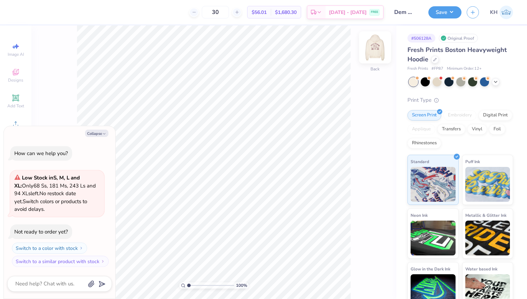
click at [377, 54] on img at bounding box center [375, 47] width 28 height 28
type textarea "x"
type input "12.88"
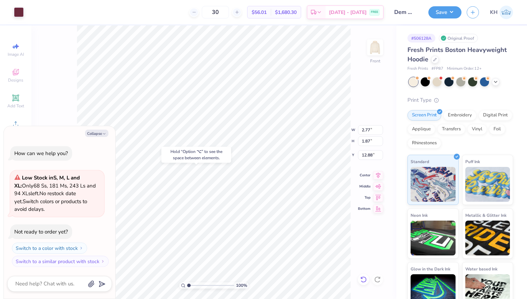
click at [364, 278] on icon at bounding box center [363, 279] width 7 height 7
click at [91, 135] on button "Collapse" at bounding box center [96, 133] width 23 height 7
type textarea "x"
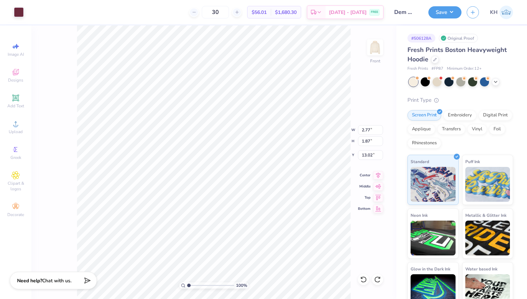
type input "12.88"
click at [363, 280] on icon at bounding box center [363, 279] width 7 height 7
click at [16, 14] on div at bounding box center [19, 12] width 10 height 10
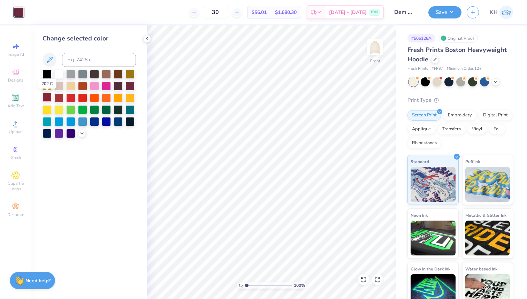
click at [44, 98] on div at bounding box center [47, 97] width 9 height 9
click at [82, 132] on icon at bounding box center [82, 133] width 6 height 6
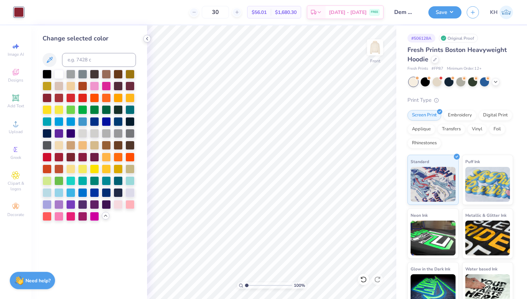
click at [149, 41] on div at bounding box center [147, 39] width 8 height 8
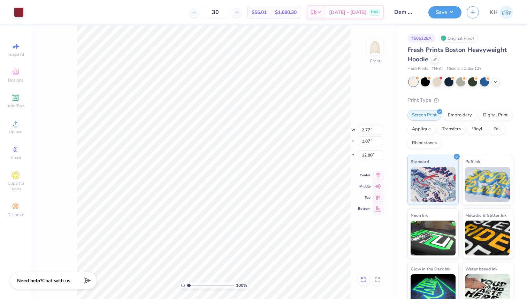
click at [363, 277] on icon at bounding box center [363, 279] width 7 height 7
type input "13.02"
click at [255, 249] on li "Bring to Front" at bounding box center [266, 250] width 55 height 14
click at [363, 278] on icon at bounding box center [363, 279] width 7 height 7
type input "13.02"
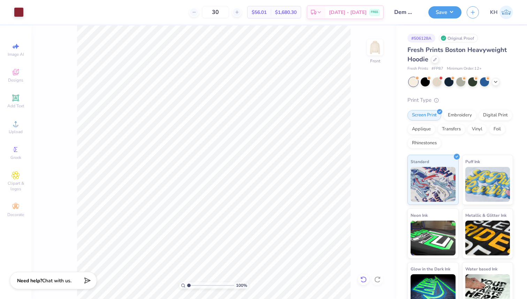
click at [361, 278] on icon at bounding box center [361, 277] width 1 height 1
click at [362, 278] on icon at bounding box center [364, 280] width 6 height 6
click at [362, 279] on icon at bounding box center [361, 277] width 1 height 1
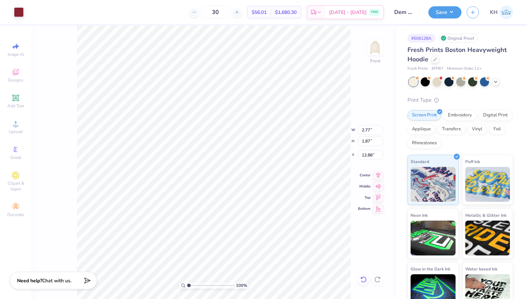
type input "13.02"
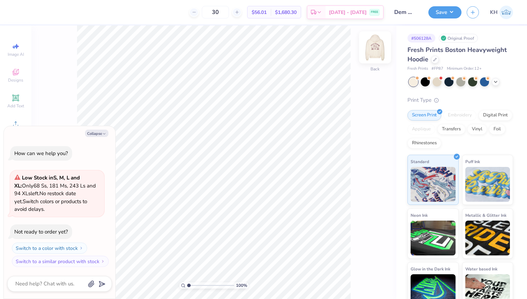
click at [370, 50] on img at bounding box center [375, 47] width 28 height 28
type textarea "x"
type input "5.86"
click at [360, 280] on div at bounding box center [363, 279] width 11 height 11
type textarea "x"
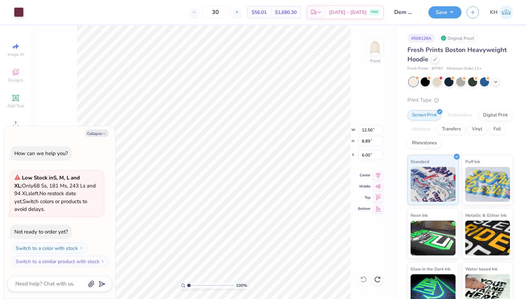
type input "5.86"
click at [363, 279] on icon at bounding box center [361, 277] width 1 height 1
click at [364, 277] on icon at bounding box center [364, 280] width 6 height 6
click at [365, 278] on icon at bounding box center [364, 280] width 6 height 6
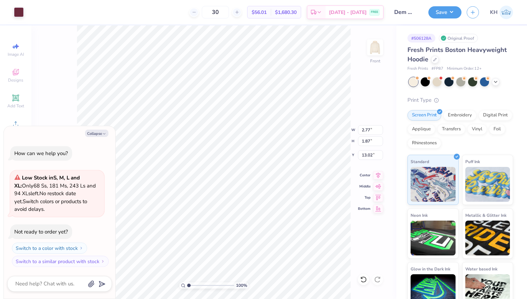
type textarea "x"
click at [25, 283] on textarea at bounding box center [50, 283] width 71 height 9
type textarea "c"
type textarea "x"
type textarea "ch"
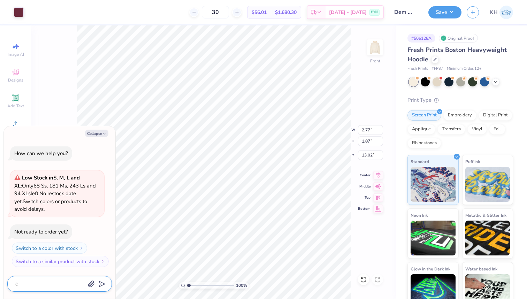
type textarea "x"
type textarea "cha"
type textarea "x"
type textarea "chan"
type textarea "x"
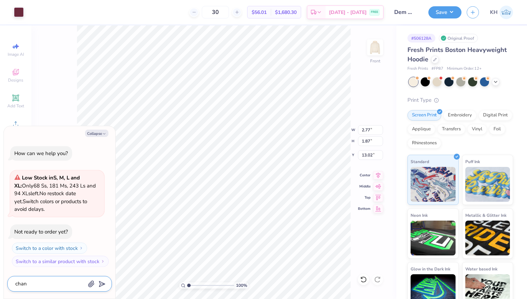
type textarea "chang"
type textarea "x"
type textarea "change"
type textarea "x"
type textarea "change"
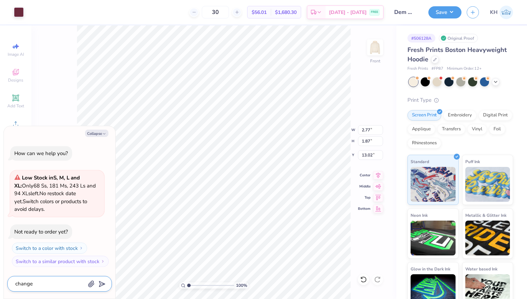
type textarea "x"
type textarea "change 2"
type textarea "x"
type textarea "change 24"
type textarea "x"
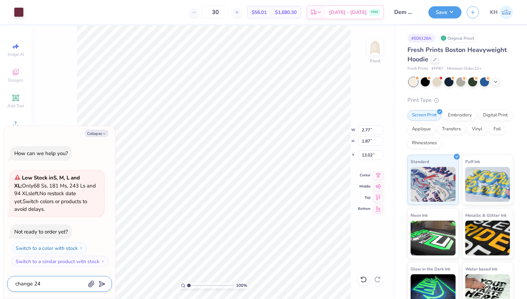
type textarea "change 24"
type textarea "x"
type textarea "change 24 t"
type textarea "x"
type textarea "change 24 to"
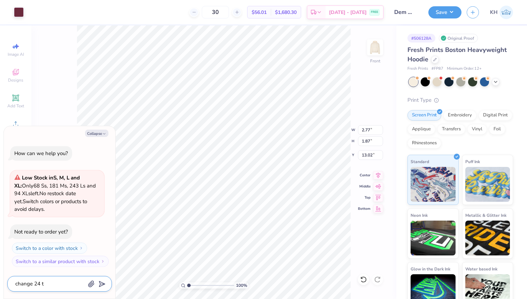
type textarea "x"
type textarea "change 24 to"
type textarea "x"
type textarea "change 24 to 1"
type textarea "x"
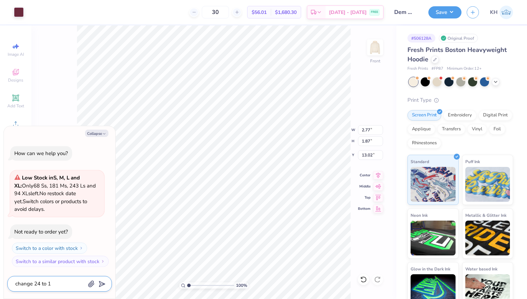
type textarea "change 24 to 14"
type textarea "x"
type textarea "change 24 to 14"
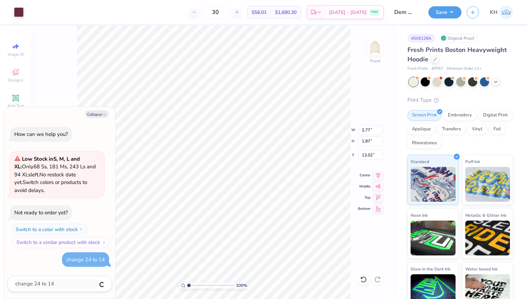
type textarea "x"
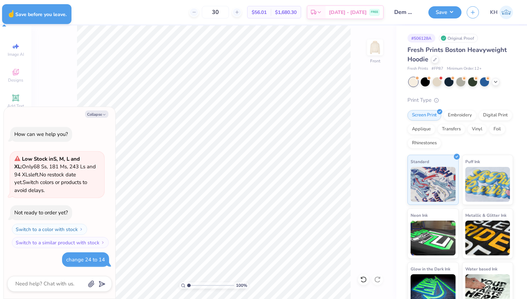
type textarea "x"
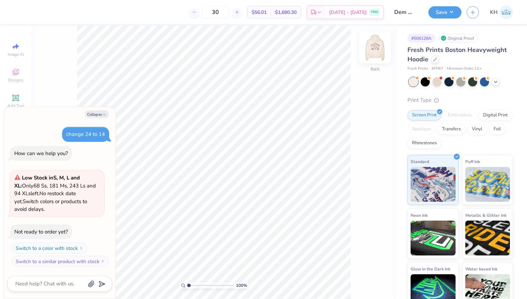
click at [381, 45] on img at bounding box center [375, 47] width 28 height 28
click at [18, 15] on div at bounding box center [19, 12] width 10 height 10
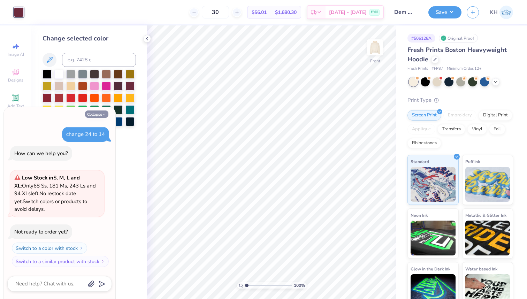
click at [91, 117] on button "Collapse" at bounding box center [96, 114] width 23 height 7
type textarea "x"
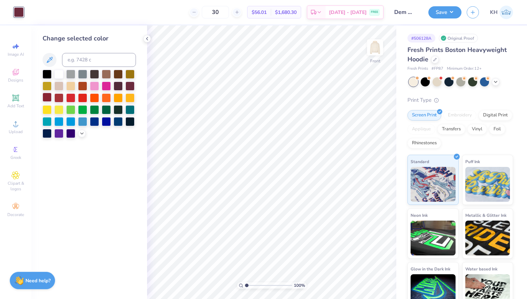
click at [46, 96] on div at bounding box center [47, 97] width 9 height 9
click at [445, 12] on button "Save" at bounding box center [445, 11] width 33 height 12
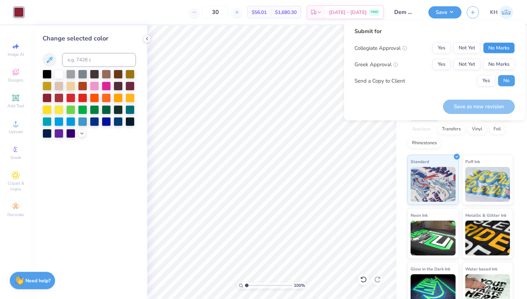
click at [492, 49] on button "No Marks" at bounding box center [499, 48] width 32 height 11
click at [495, 62] on button "No Marks" at bounding box center [499, 64] width 32 height 11
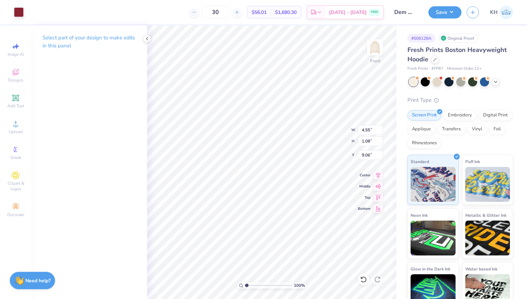
type input "9.02"
click at [362, 283] on icon at bounding box center [363, 279] width 7 height 7
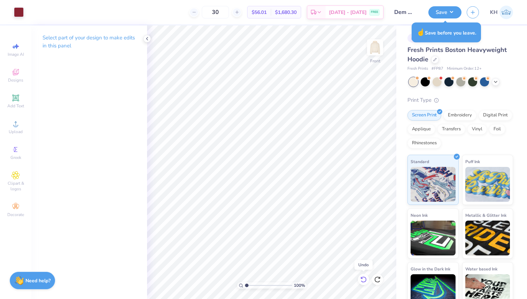
click at [362, 283] on icon at bounding box center [363, 279] width 7 height 7
click at [378, 281] on icon at bounding box center [377, 279] width 7 height 7
click at [452, 15] on button "Save" at bounding box center [445, 11] width 33 height 12
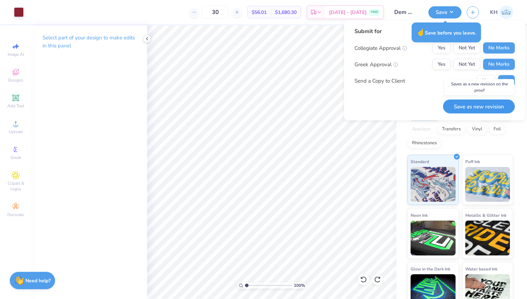
click at [471, 110] on button "Save as new revision" at bounding box center [479, 106] width 72 height 14
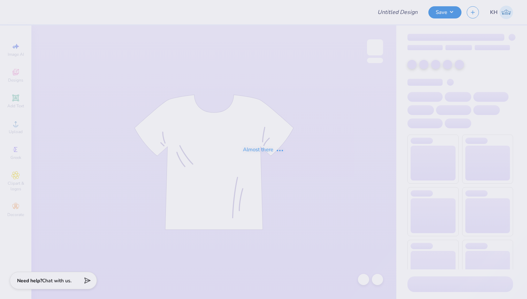
type input "Dem Winter"
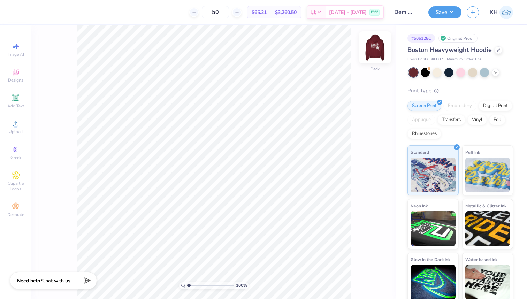
click at [370, 53] on img at bounding box center [375, 47] width 28 height 28
click at [22, 14] on div at bounding box center [19, 12] width 10 height 10
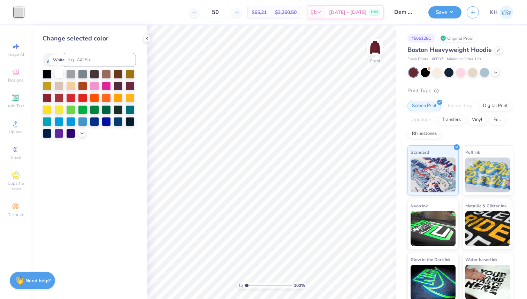
click at [57, 75] on div at bounding box center [58, 73] width 9 height 9
click at [82, 131] on icon at bounding box center [82, 133] width 6 height 6
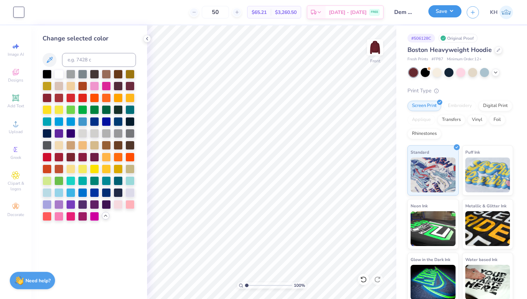
click at [453, 12] on button "Save" at bounding box center [445, 11] width 33 height 12
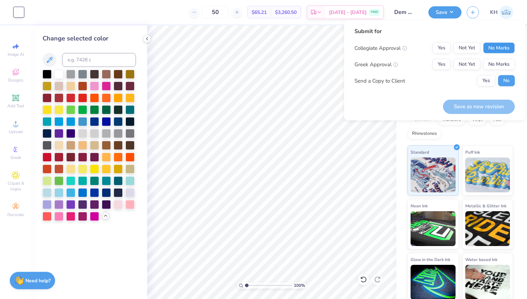
click at [492, 51] on button "No Marks" at bounding box center [499, 48] width 32 height 11
click at [494, 65] on button "No Marks" at bounding box center [499, 64] width 32 height 11
click at [476, 107] on button "Save as new revision" at bounding box center [479, 106] width 72 height 14
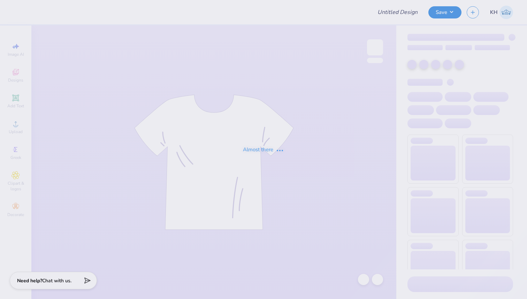
type input "DEM Fall Rush"
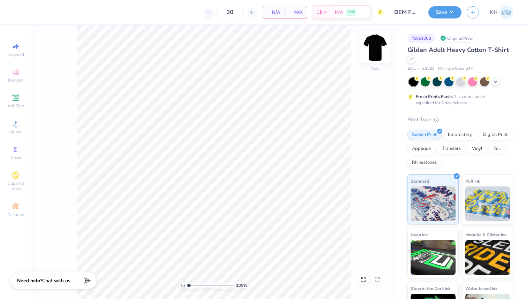
click at [369, 49] on img at bounding box center [375, 47] width 28 height 28
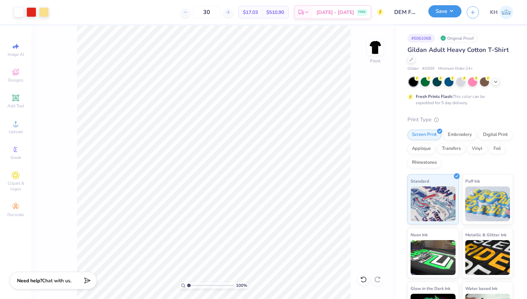
click at [449, 14] on button "Save" at bounding box center [445, 11] width 33 height 12
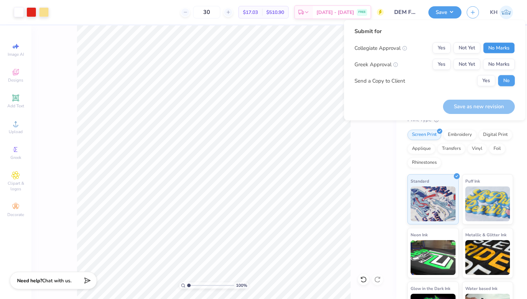
click at [489, 44] on button "No Marks" at bounding box center [499, 48] width 32 height 11
click at [496, 63] on button "No Marks" at bounding box center [499, 64] width 32 height 11
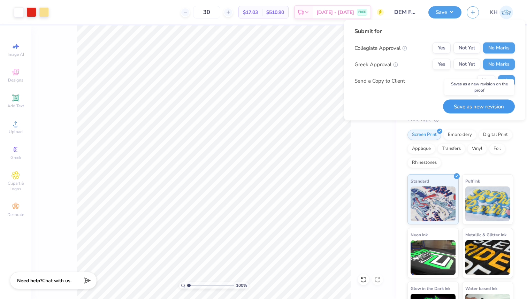
click at [482, 106] on button "Save as new revision" at bounding box center [479, 106] width 72 height 14
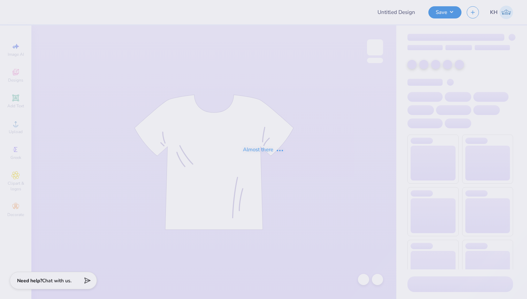
type input "DEM Fall Rush"
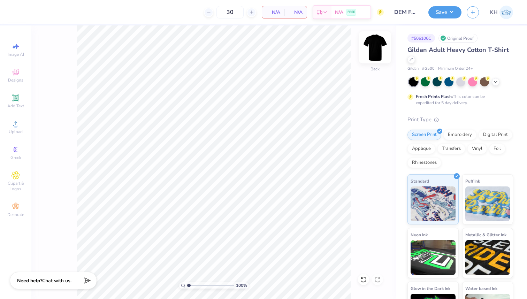
click at [372, 48] on img at bounding box center [375, 47] width 28 height 28
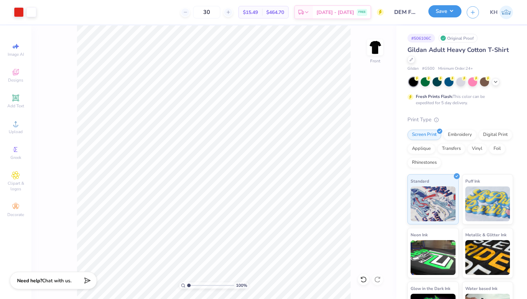
click at [452, 14] on button "Save" at bounding box center [445, 11] width 33 height 12
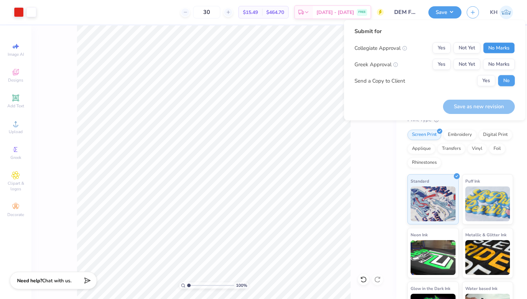
click at [512, 48] on button "No Marks" at bounding box center [499, 48] width 32 height 11
click at [499, 69] on button "No Marks" at bounding box center [499, 64] width 32 height 11
click at [476, 108] on button "Save as new revision" at bounding box center [479, 106] width 72 height 14
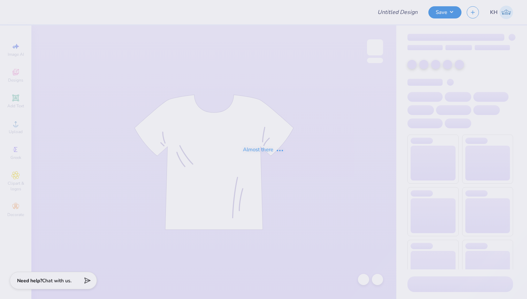
type input "scatter tones"
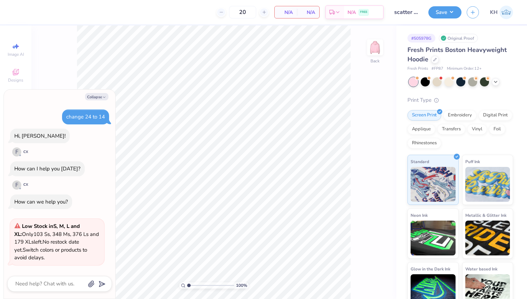
scroll to position [48, 0]
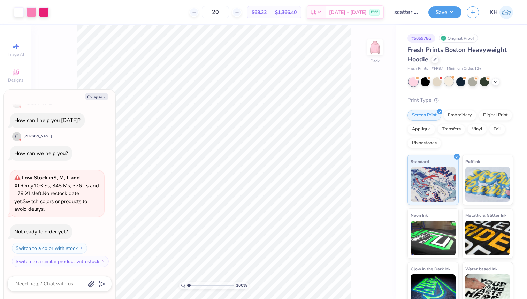
click at [450, 80] on div at bounding box center [449, 81] width 9 height 9
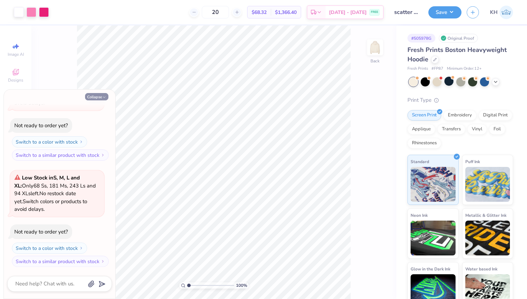
click at [87, 98] on button "Collapse" at bounding box center [96, 96] width 23 height 7
type textarea "x"
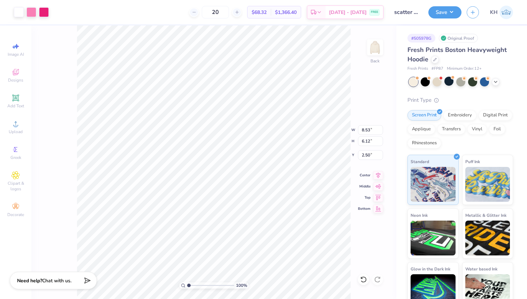
type input "8.53"
type input "6.12"
click at [377, 173] on icon at bounding box center [379, 174] width 10 height 8
click at [453, 12] on button "Save" at bounding box center [445, 11] width 33 height 12
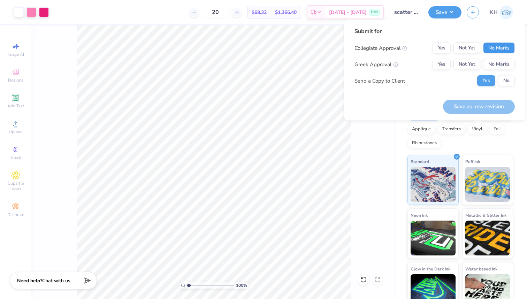
click at [499, 49] on button "No Marks" at bounding box center [499, 48] width 32 height 11
click at [499, 59] on button "No Marks" at bounding box center [499, 64] width 32 height 11
click at [508, 82] on button "No" at bounding box center [506, 80] width 17 height 11
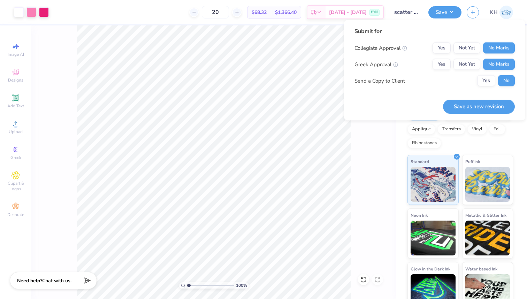
click at [494, 106] on button "Save as new revision" at bounding box center [479, 106] width 72 height 14
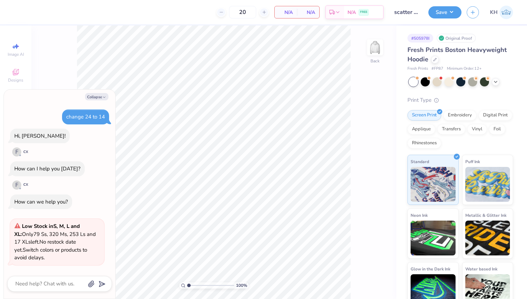
scroll to position [48, 0]
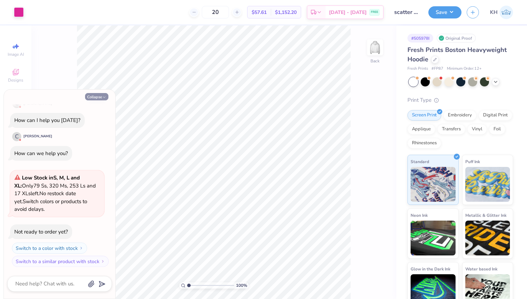
click at [98, 96] on button "Collapse" at bounding box center [96, 96] width 23 height 7
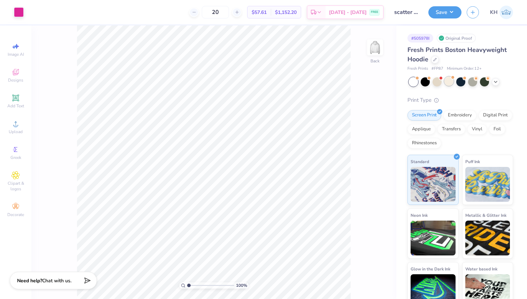
click at [450, 80] on div at bounding box center [449, 81] width 9 height 9
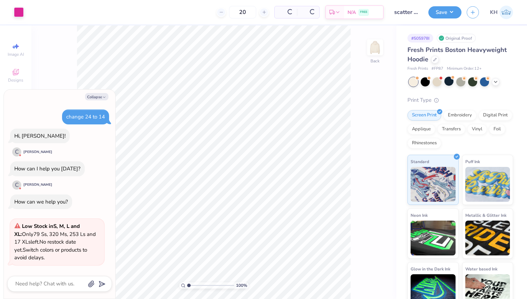
scroll to position [155, 0]
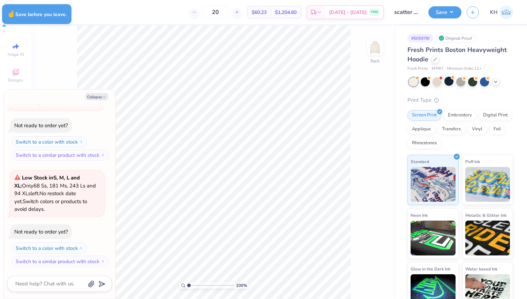
type textarea "x"
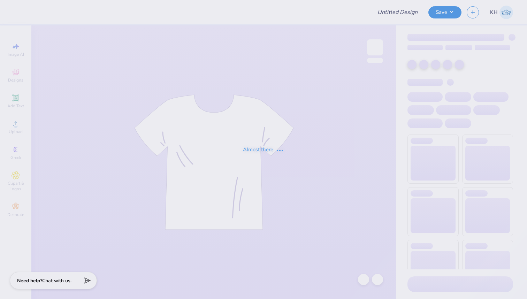
type input "scatter tones"
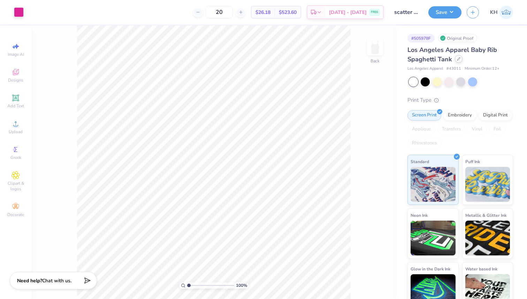
click at [460, 58] on icon at bounding box center [458, 58] width 3 height 3
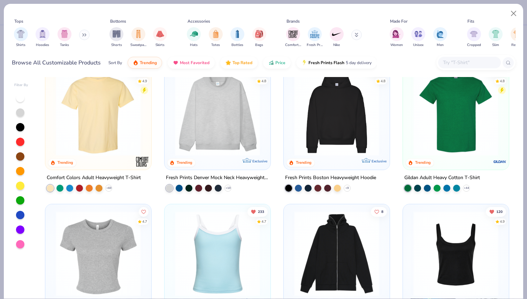
scroll to position [19, 0]
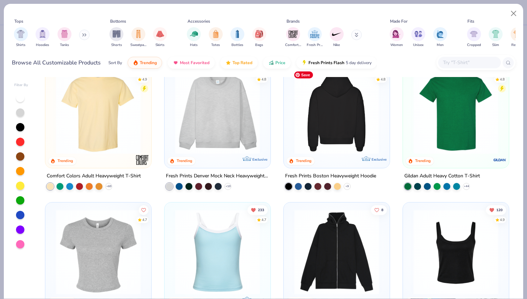
click at [291, 137] on img at bounding box center [245, 111] width 92 height 85
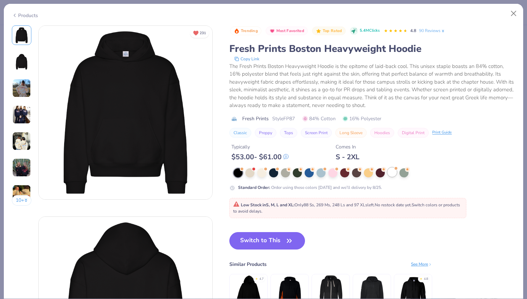
click at [390, 171] on div at bounding box center [392, 172] width 9 height 9
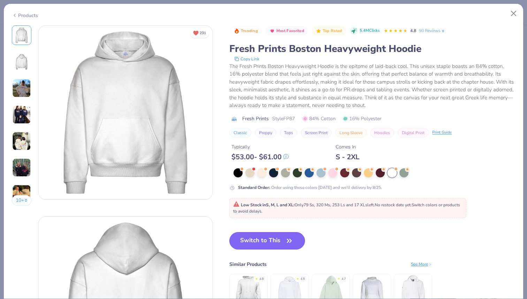
click at [254, 237] on button "Switch to This" at bounding box center [268, 240] width 76 height 17
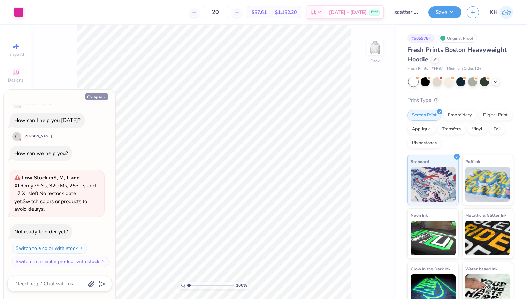
click at [94, 96] on button "Collapse" at bounding box center [96, 96] width 23 height 7
type textarea "x"
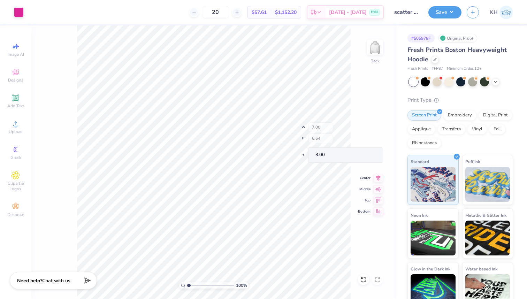
type input "3.00"
type input "9.39"
type input "8.90"
click at [380, 173] on icon at bounding box center [378, 175] width 5 height 6
click at [378, 174] on icon at bounding box center [378, 175] width 5 height 6
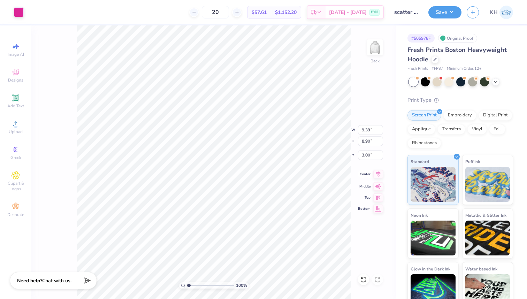
click at [378, 173] on icon at bounding box center [379, 174] width 10 height 8
